Goal: Complete application form: Complete application form

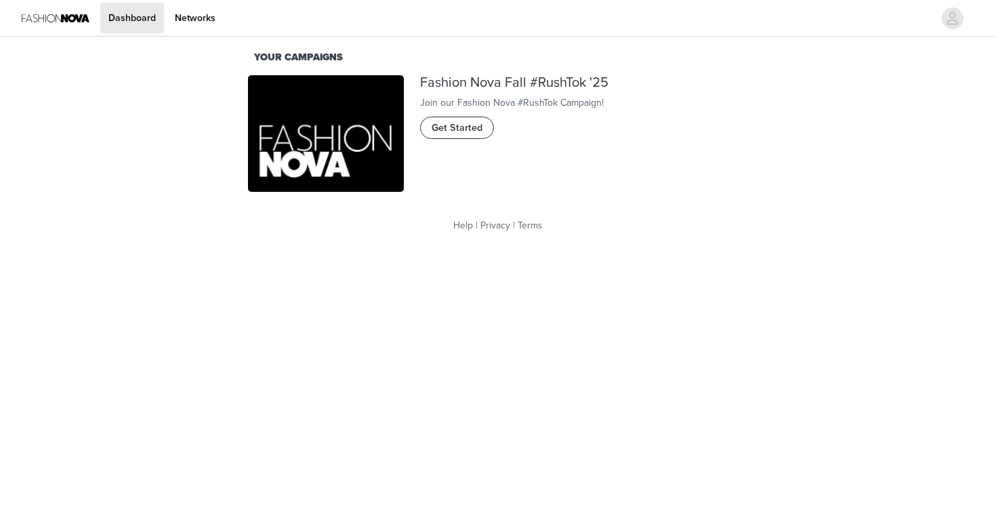
click at [466, 135] on span "Get Started" at bounding box center [456, 128] width 51 height 15
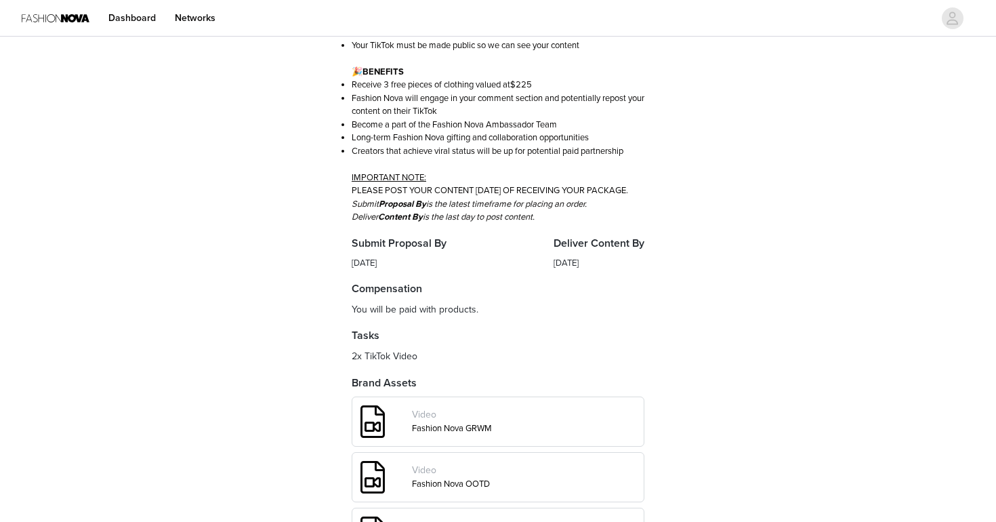
scroll to position [509, 0]
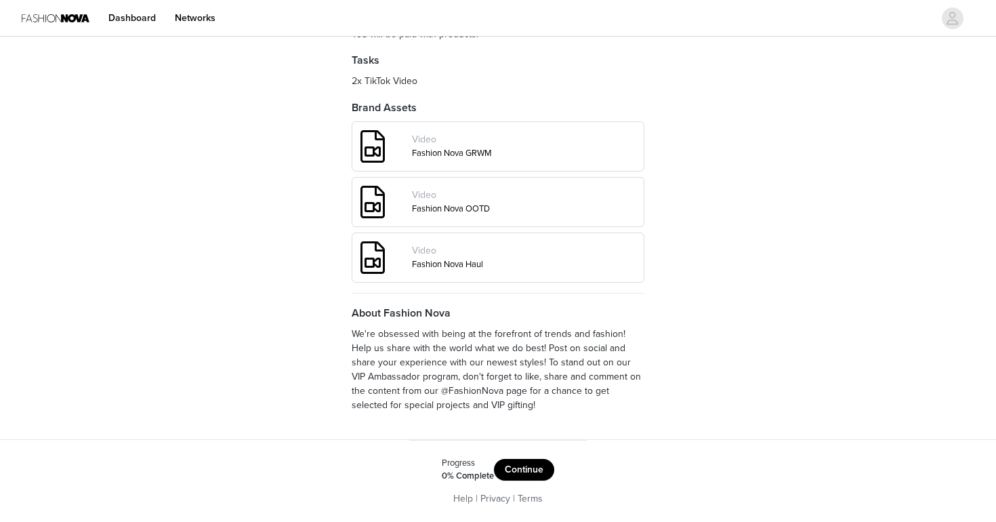
click at [520, 470] on button "Continue" at bounding box center [524, 470] width 60 height 22
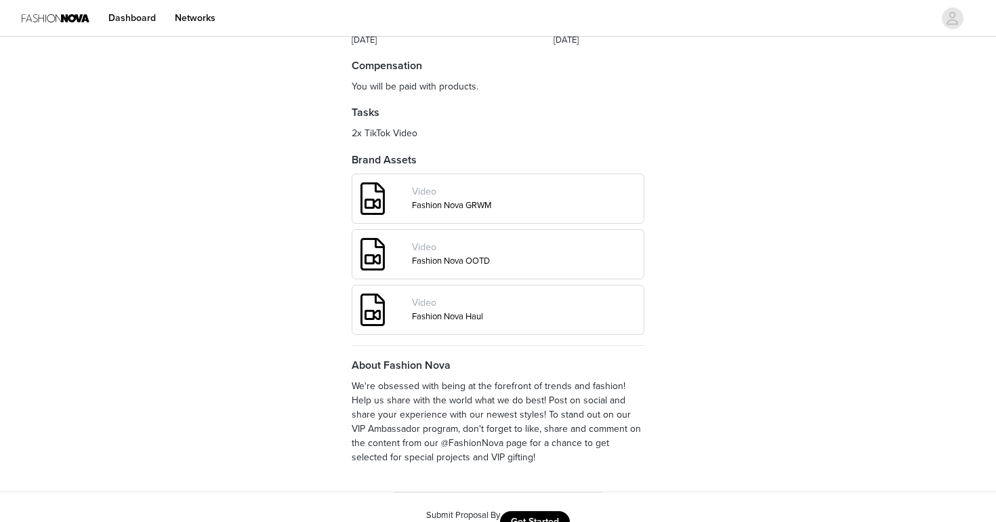
scroll to position [509, 0]
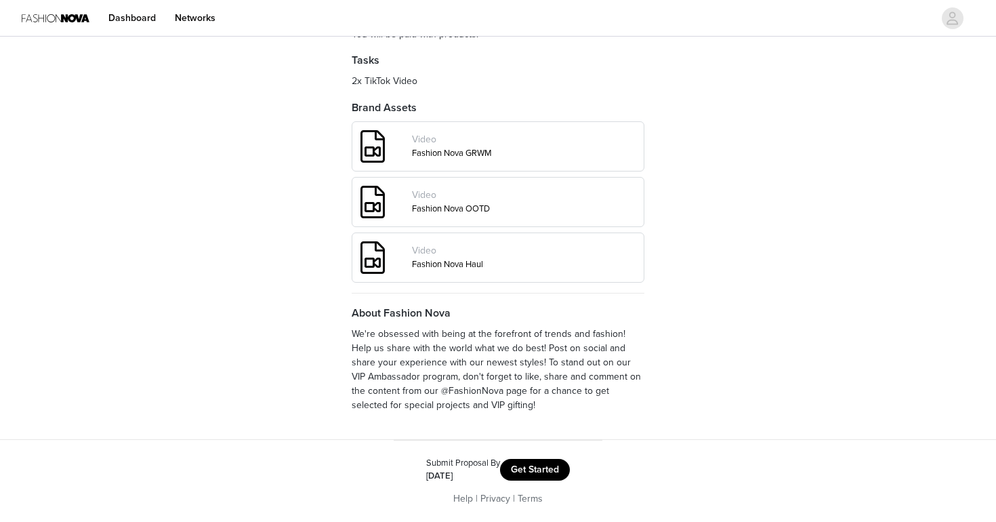
drag, startPoint x: 528, startPoint y: 465, endPoint x: 518, endPoint y: 393, distance: 72.4
click at [518, 393] on div "Fashion Nova Fashion Nova Fall #RushTok '25 Overview 📱 DELIVERABLES Post 2 TikT…" at bounding box center [498, 39] width 996 height 966
click at [521, 469] on button "Get Started" at bounding box center [535, 470] width 70 height 22
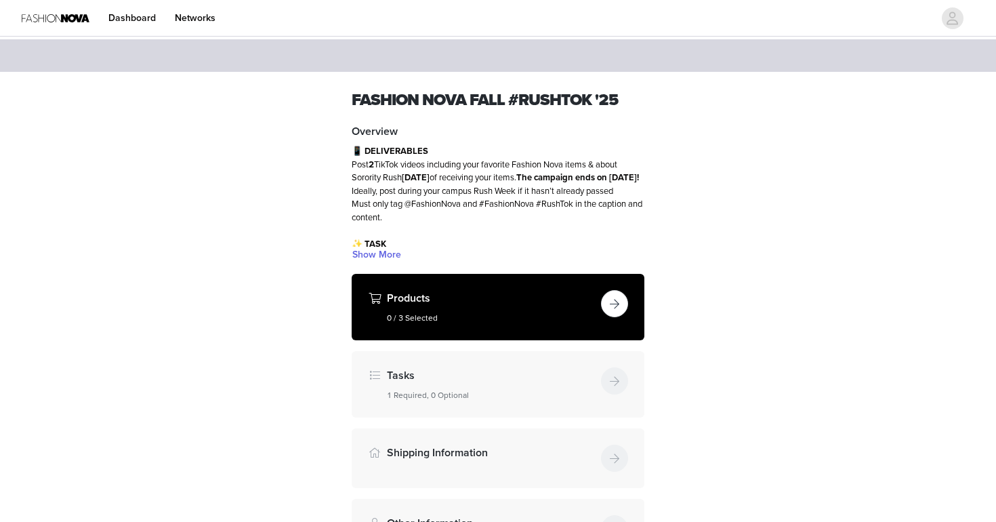
click at [482, 312] on h5 "0 / 3 Selected" at bounding box center [491, 318] width 209 height 12
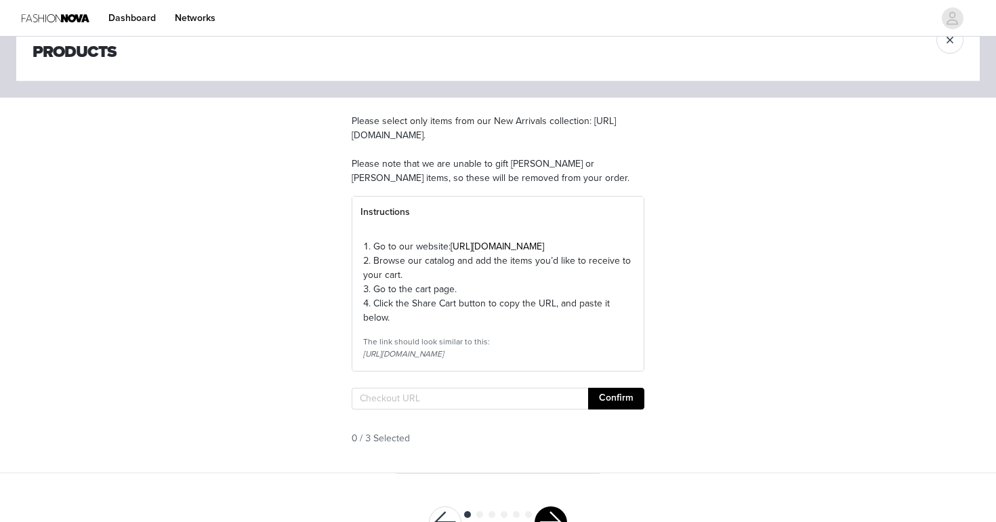
scroll to position [111, 0]
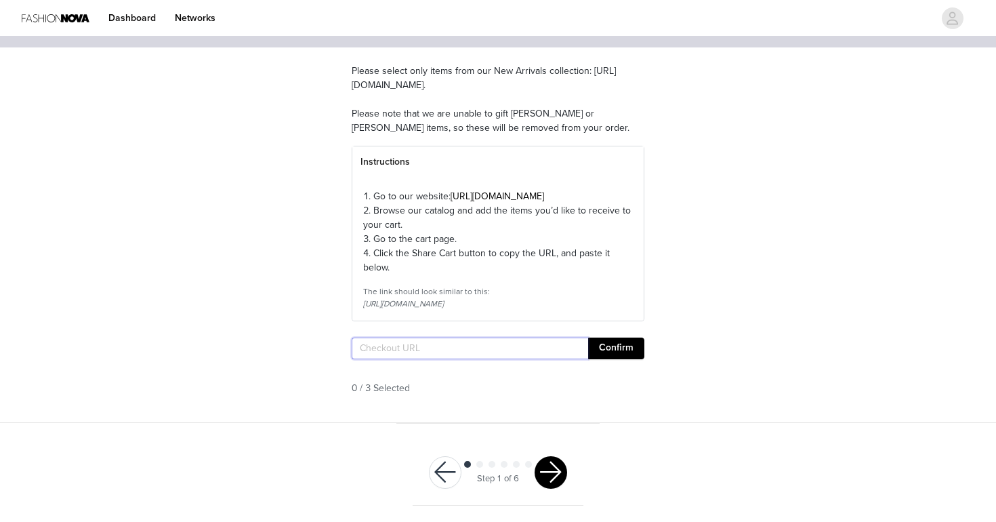
click at [407, 359] on input "text" at bounding box center [470, 348] width 236 height 22
paste input "[URL][DOMAIN_NAME]"
type input "[URL][DOMAIN_NAME]"
click at [613, 353] on button "Confirm" at bounding box center [616, 348] width 56 height 22
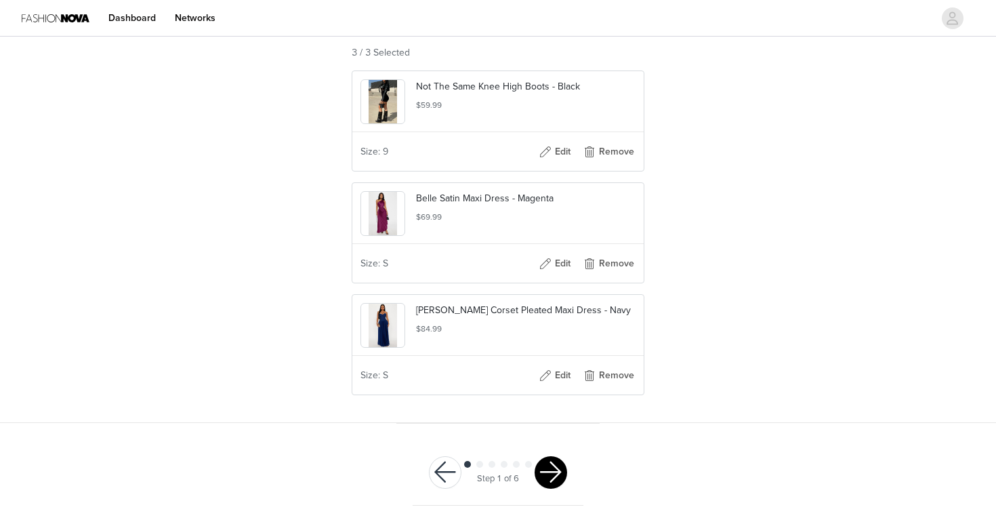
scroll to position [0, 0]
click at [549, 462] on button "button" at bounding box center [550, 472] width 33 height 33
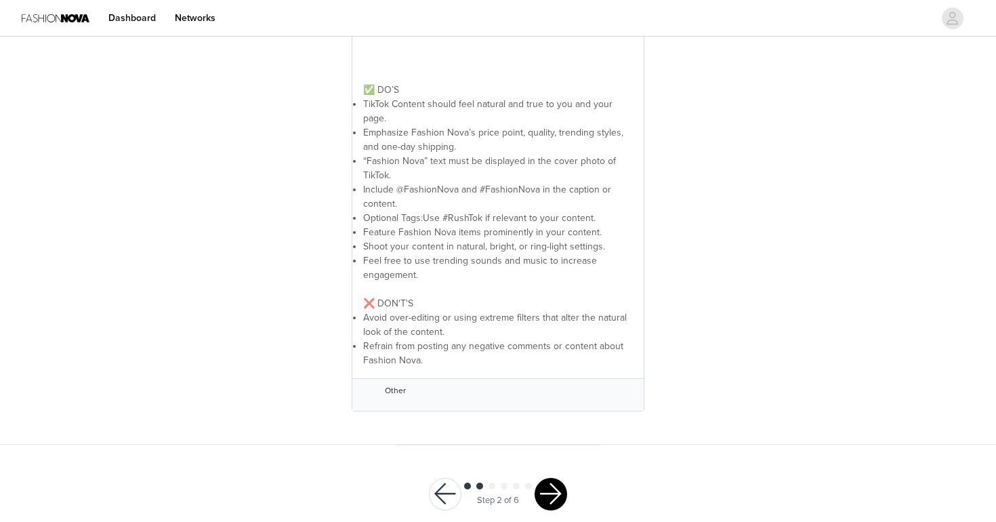
scroll to position [345, 0]
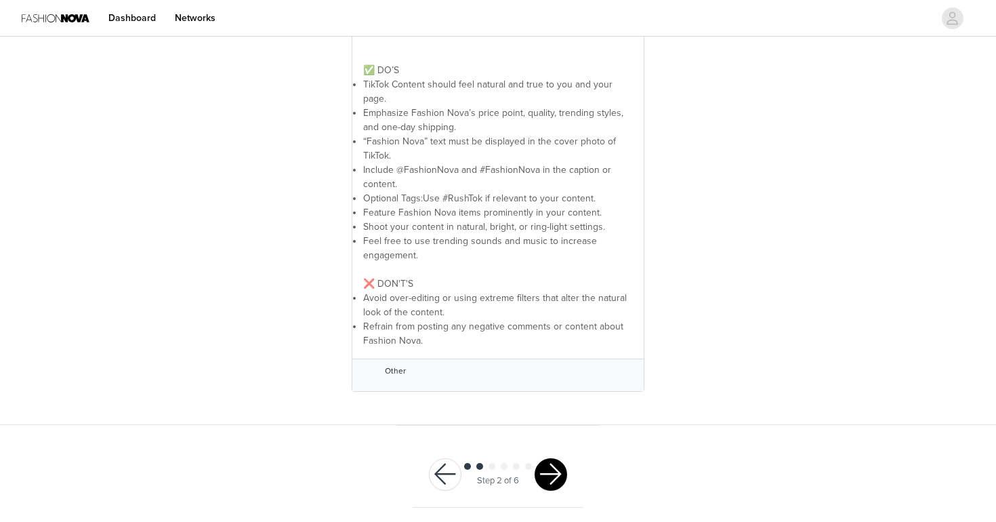
click at [563, 492] on div "Step 2 of 6" at bounding box center [498, 475] width 171 height 66
click at [555, 483] on button "button" at bounding box center [550, 474] width 33 height 33
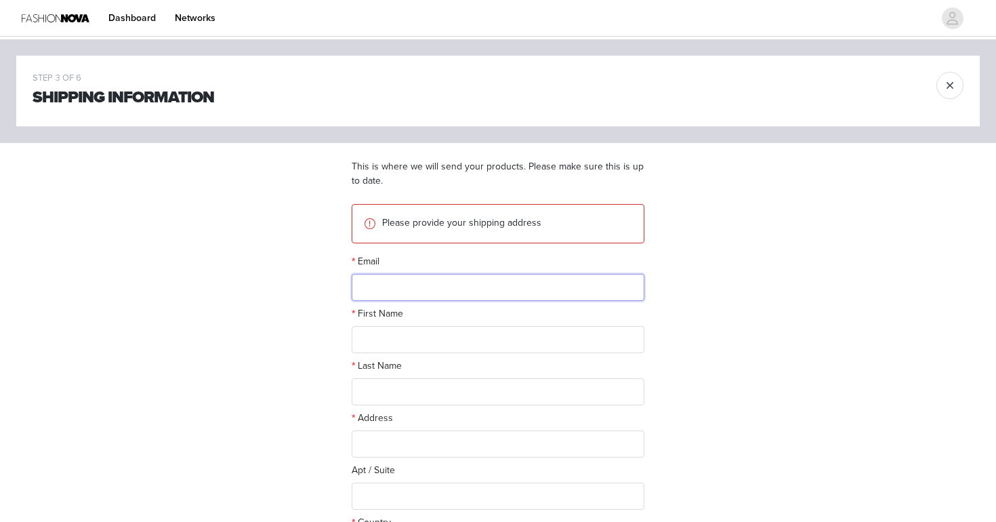
click at [428, 291] on input "text" at bounding box center [498, 287] width 293 height 27
type input "[EMAIL_ADDRESS][DOMAIN_NAME]"
click at [381, 333] on input "text" at bounding box center [498, 339] width 293 height 27
type input "Annabella"
type input "Tecchio"
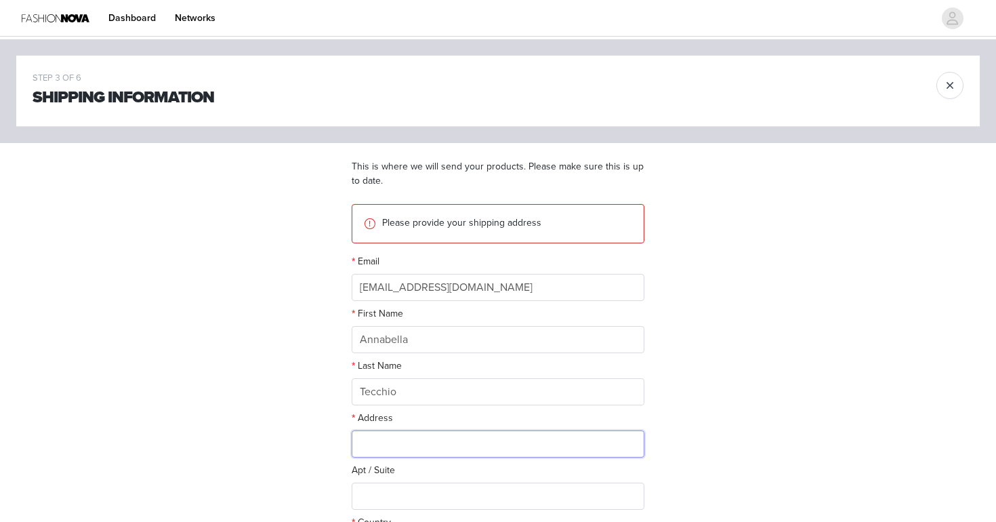
type input "18 Indian Spring Trail"
type input "Denville"
type input "07834"
click at [392, 444] on input "18 Indian Spring Trail" at bounding box center [498, 443] width 293 height 27
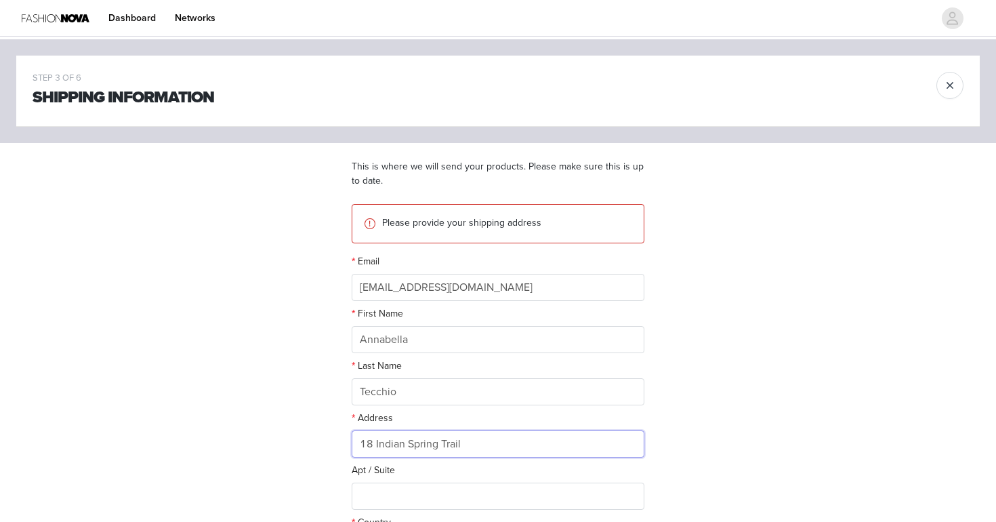
click at [392, 444] on input "18 Indian Spring Trail" at bounding box center [498, 443] width 293 height 27
type input "1"
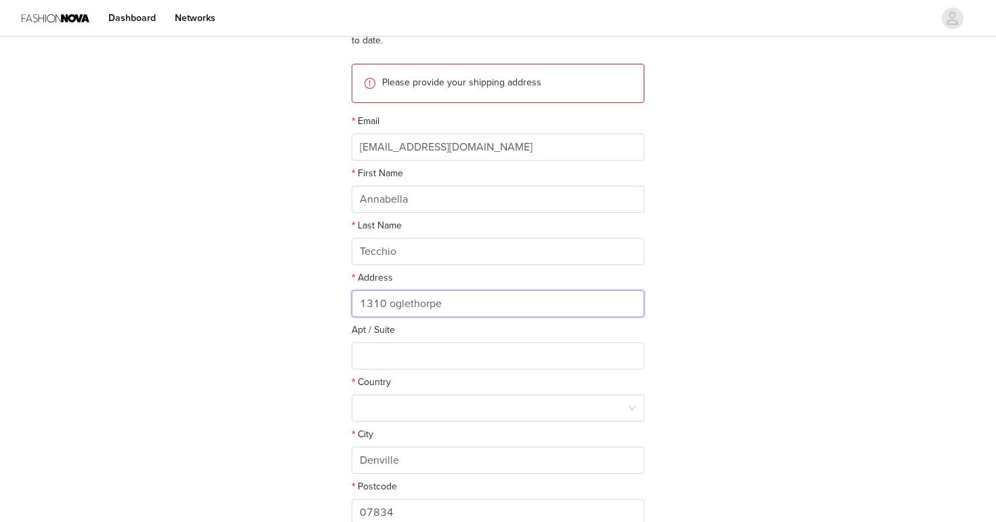
scroll to position [150, 0]
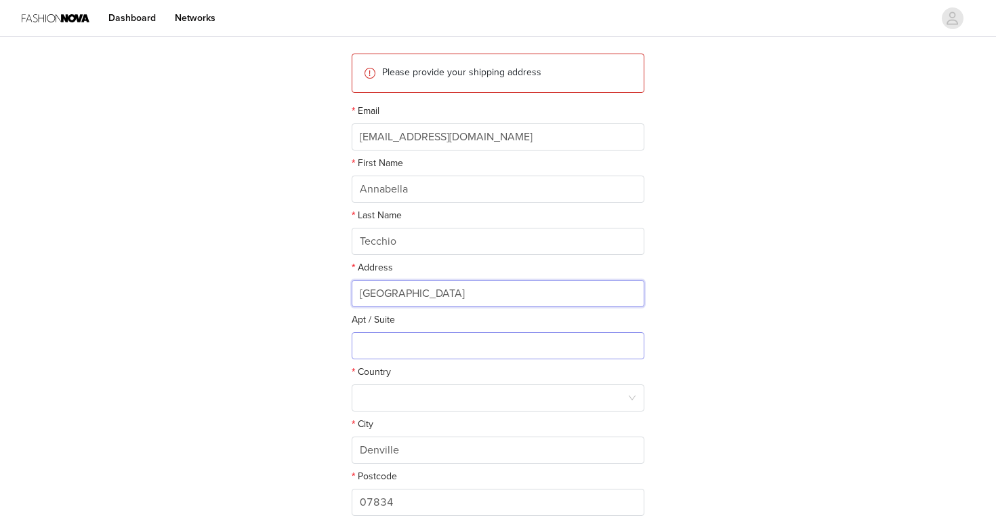
type input "[GEOGRAPHIC_DATA]"
click at [402, 341] on input "text" at bounding box center [498, 345] width 293 height 27
type input "apt [STREET_ADDRESS]"
click at [728, 249] on div "STEP 3 OF 6 Shipping Information This is where we will send your products. Plea…" at bounding box center [498, 213] width 996 height 649
click at [499, 393] on div at bounding box center [494, 398] width 268 height 26
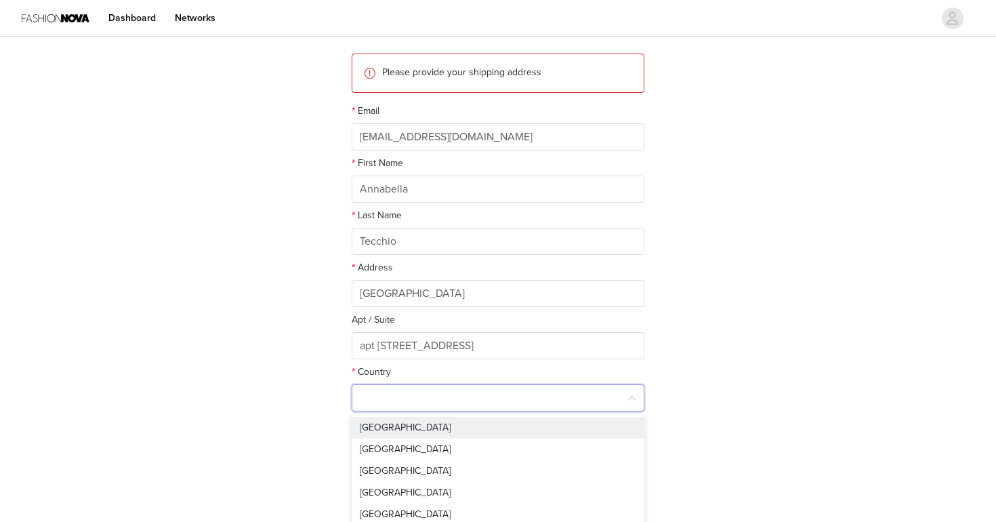
type input "[GEOGRAPHIC_DATA]"
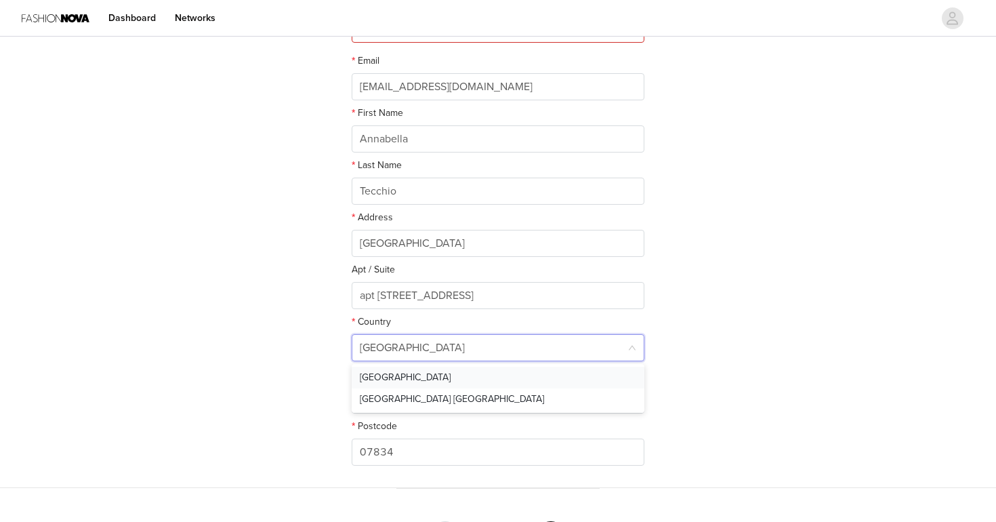
scroll to position [217, 0]
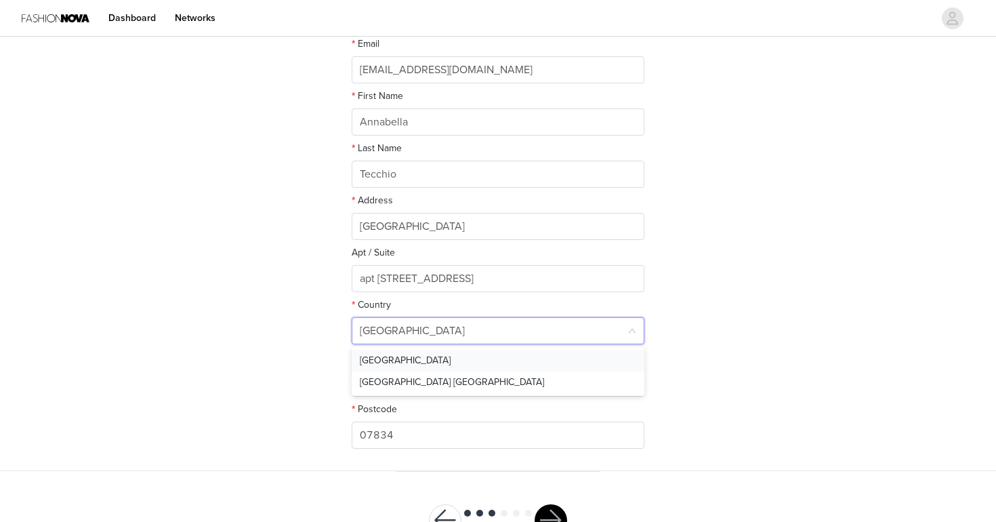
click at [381, 360] on li "[GEOGRAPHIC_DATA]" at bounding box center [498, 361] width 293 height 22
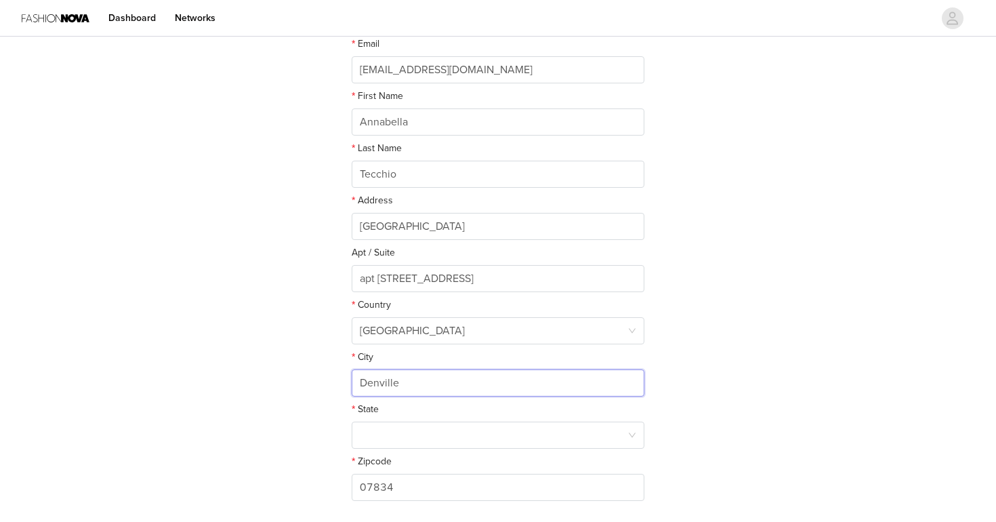
click at [374, 386] on input "Denville" at bounding box center [498, 382] width 293 height 27
type input "[GEOGRAPHIC_DATA]"
click at [374, 429] on div at bounding box center [494, 435] width 268 height 26
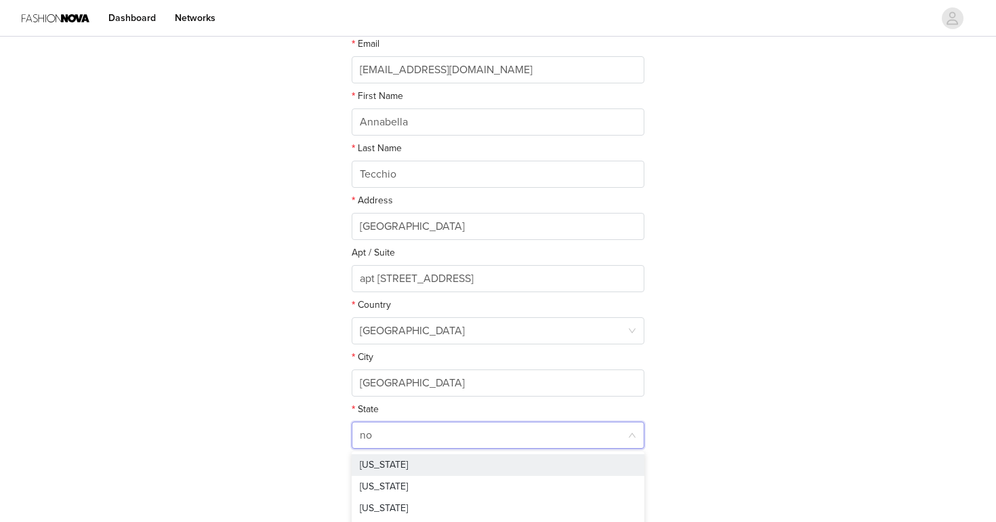
type input "nor"
click at [375, 461] on li "[US_STATE]" at bounding box center [498, 465] width 293 height 22
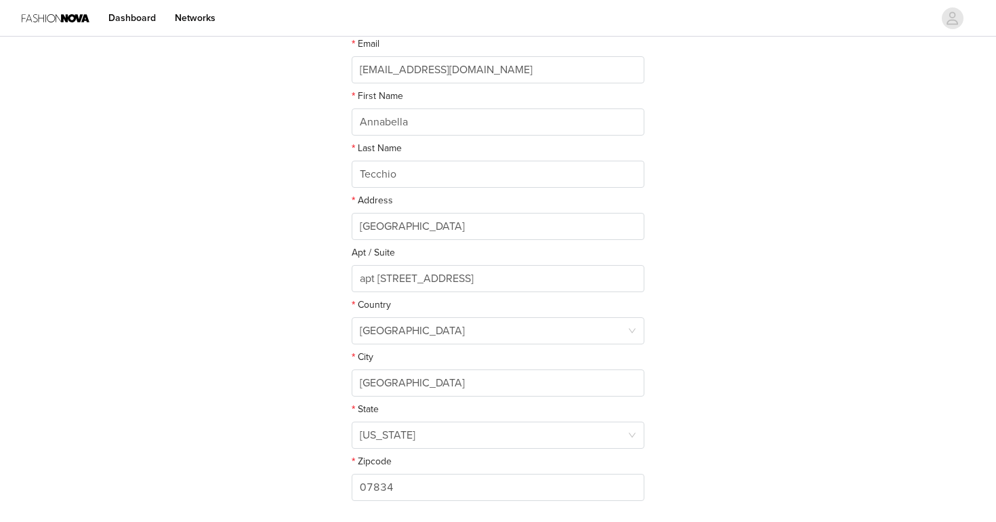
scroll to position [287, 0]
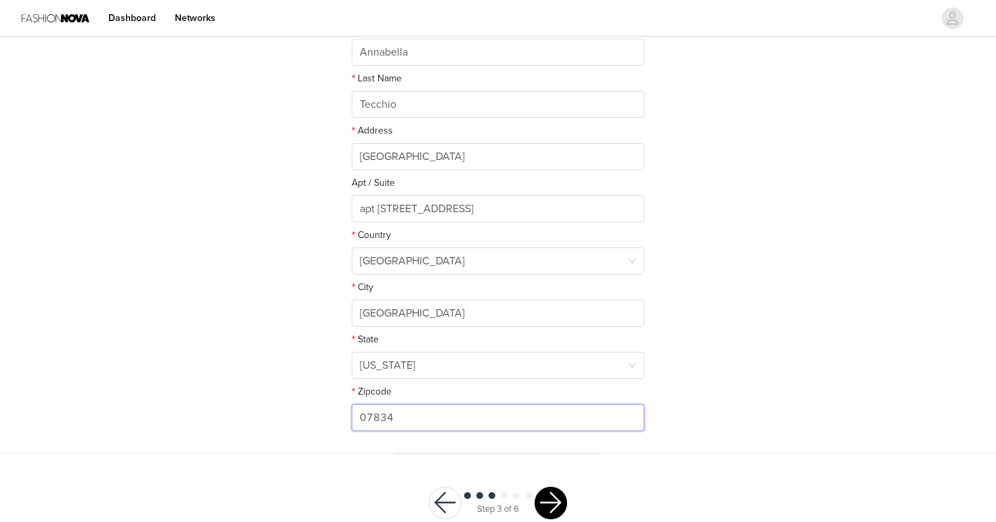
click at [412, 415] on input "07834" at bounding box center [498, 417] width 293 height 27
type input "27607"
click at [553, 477] on div "Step 3 of 6" at bounding box center [498, 503] width 171 height 66
click at [553, 488] on button "button" at bounding box center [550, 502] width 33 height 33
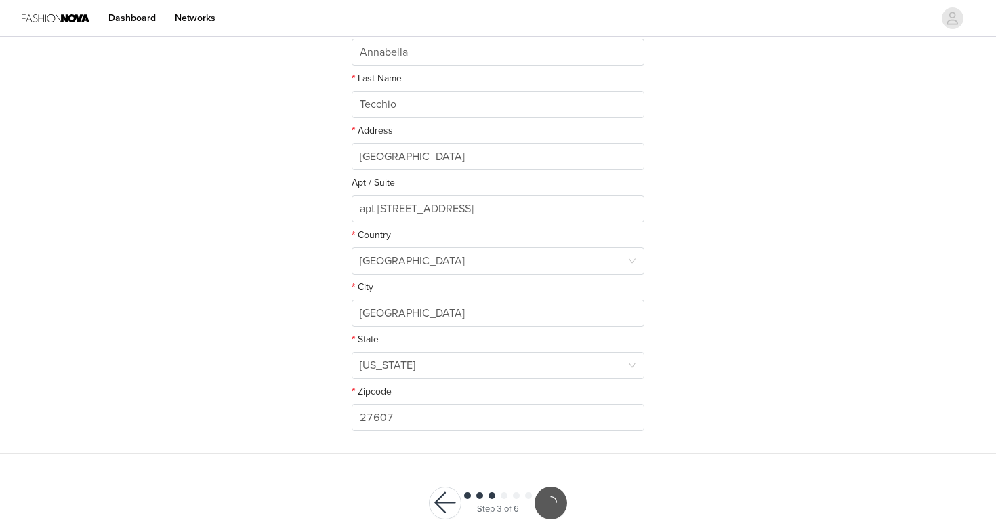
scroll to position [237, 0]
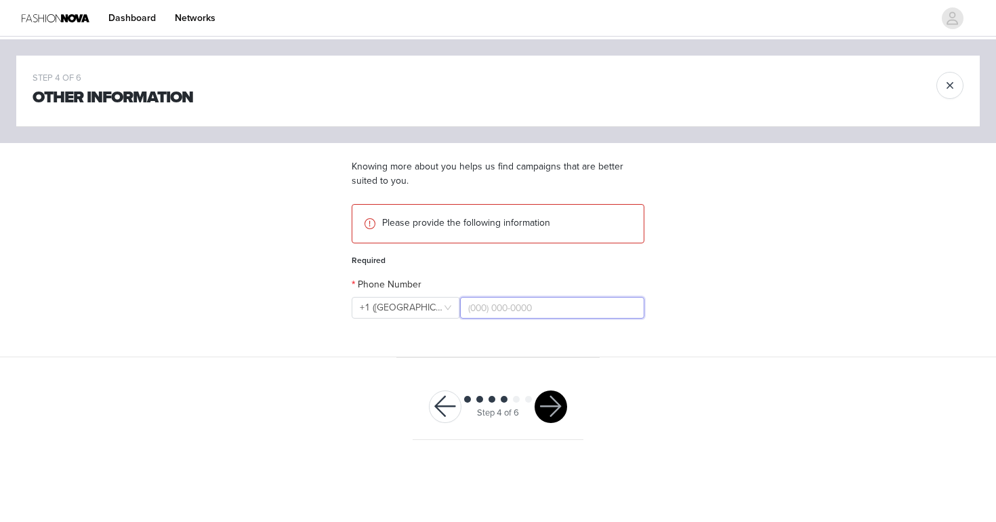
click at [480, 304] on input "text" at bounding box center [552, 308] width 184 height 22
type input "[PHONE_NUMBER]"
click at [545, 403] on button "button" at bounding box center [550, 406] width 33 height 33
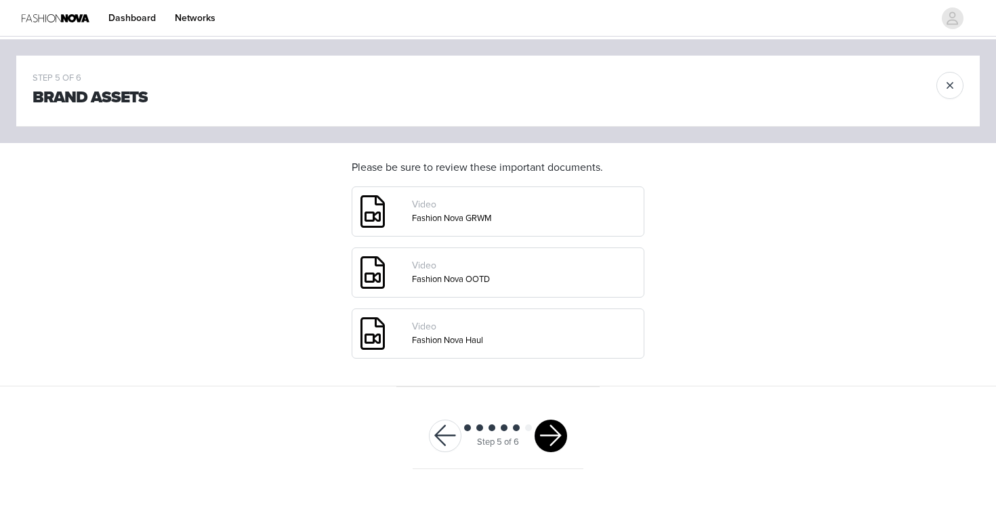
click at [550, 436] on button "button" at bounding box center [550, 435] width 33 height 33
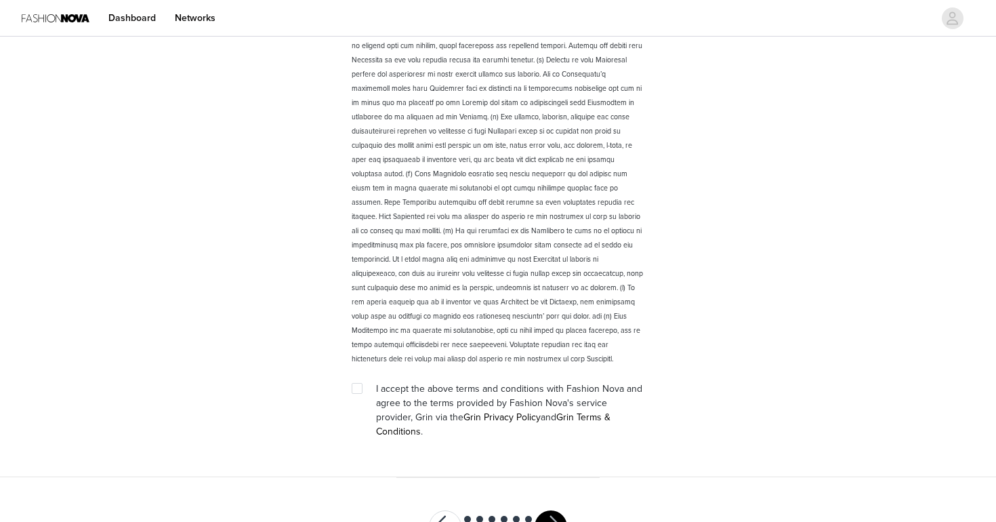
scroll to position [1849, 0]
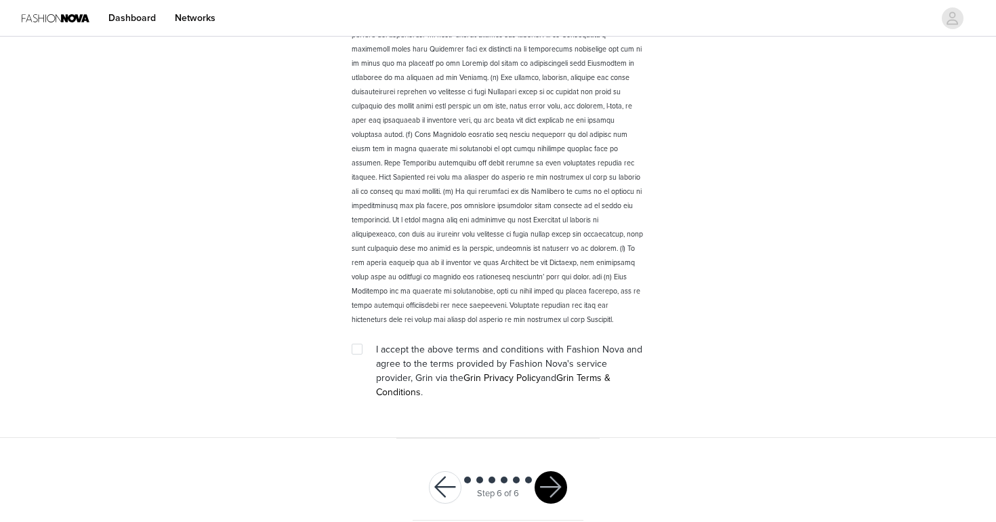
click at [358, 344] on input "checkbox" at bounding box center [356, 347] width 9 height 9
checkbox input "true"
click at [553, 471] on button "button" at bounding box center [550, 487] width 33 height 33
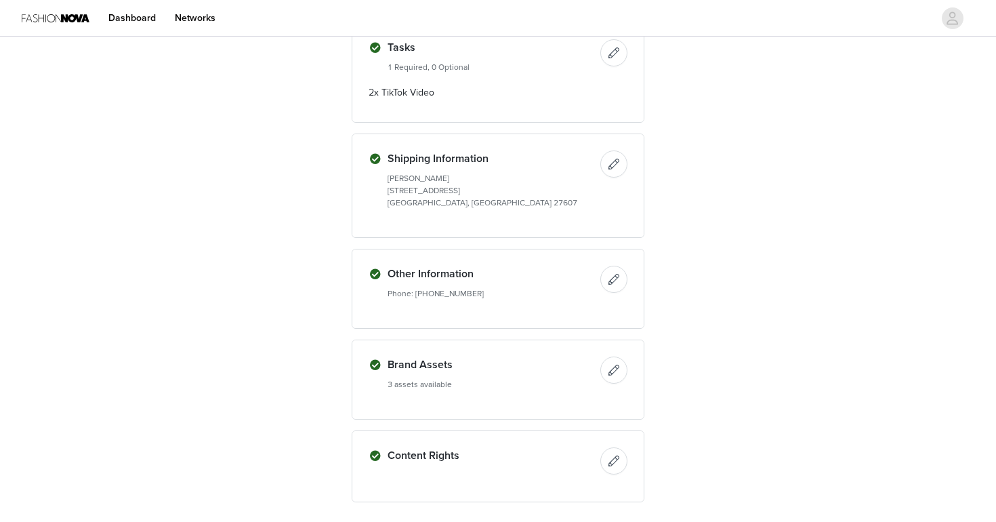
scroll to position [584, 0]
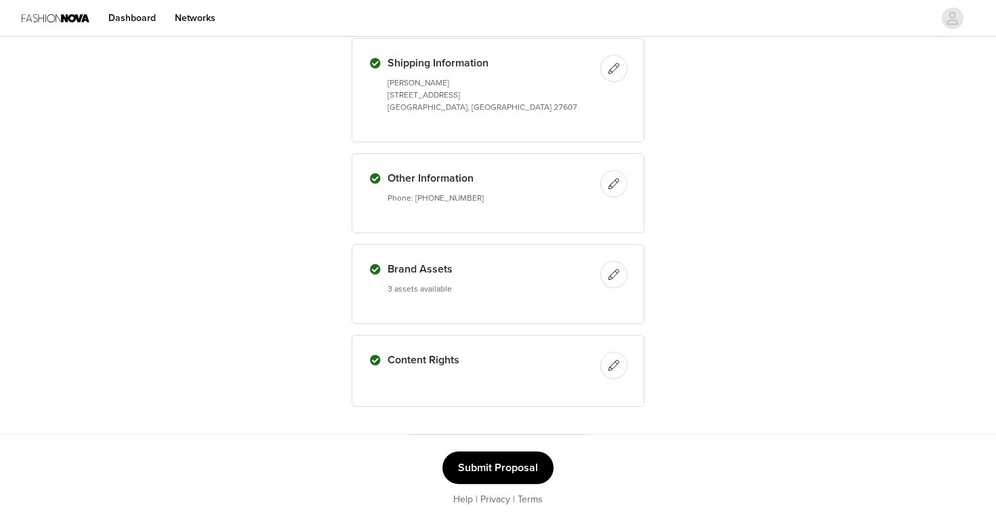
click at [450, 465] on button "Submit Proposal" at bounding box center [497, 467] width 111 height 33
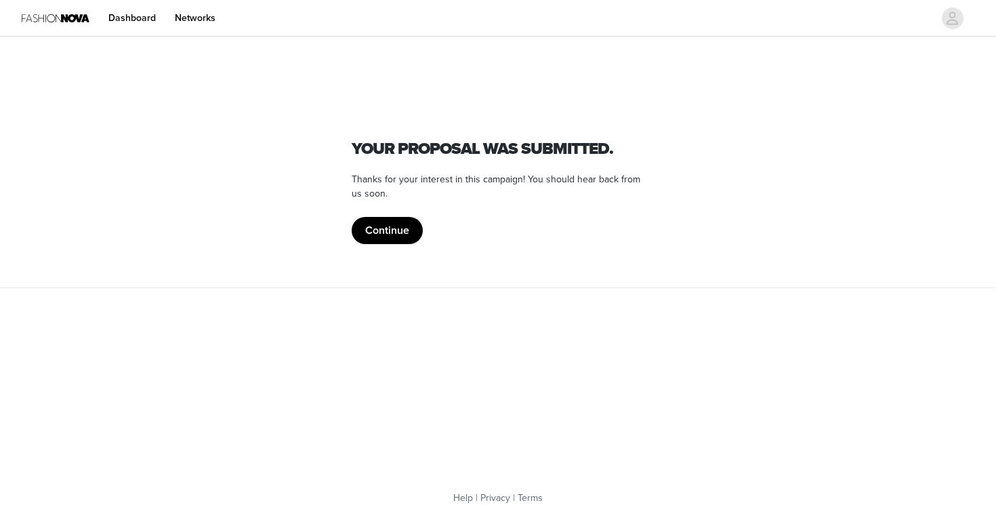
click at [383, 234] on button "Continue" at bounding box center [387, 230] width 71 height 27
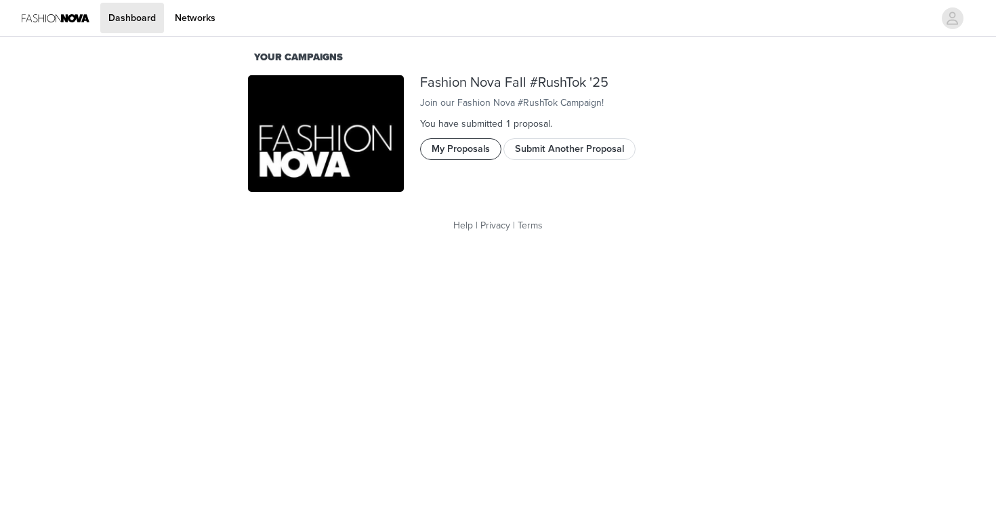
click at [477, 160] on button "My Proposals" at bounding box center [460, 149] width 81 height 22
